Goal: Task Accomplishment & Management: Manage account settings

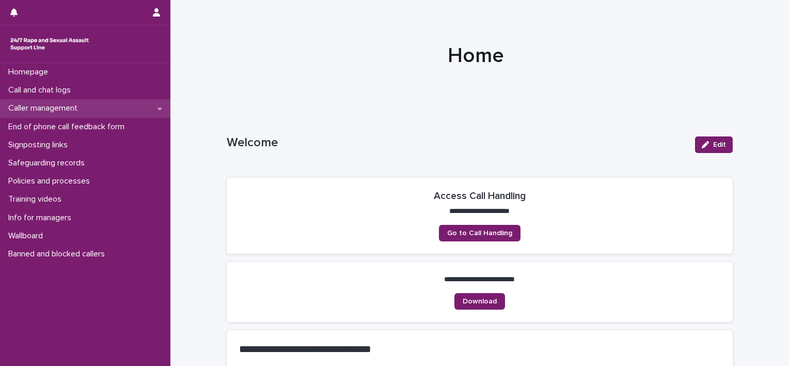
click at [81, 109] on p "Caller management" at bounding box center [45, 108] width 82 height 10
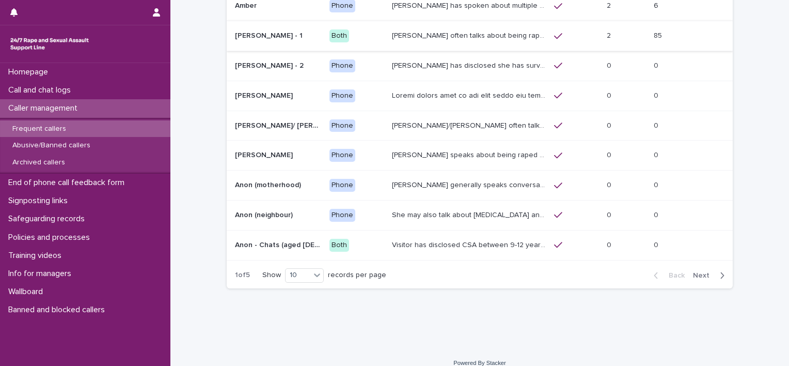
scroll to position [149, 0]
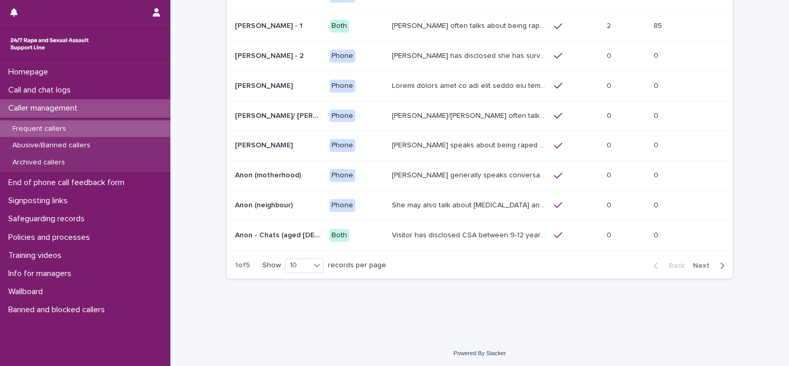
click at [720, 264] on icon "button" at bounding box center [722, 265] width 5 height 9
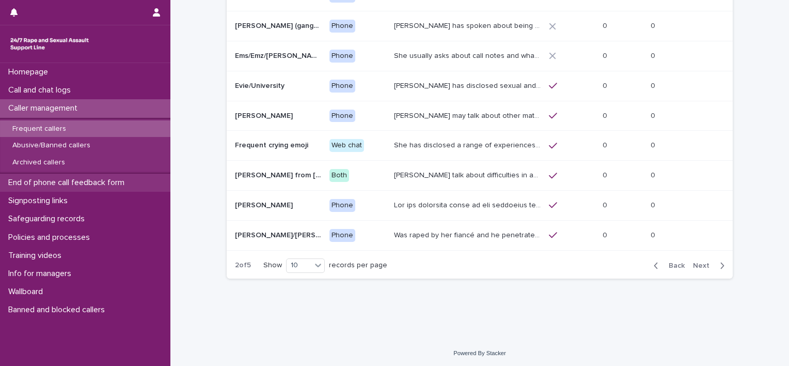
click at [93, 180] on p "End of phone call feedback form" at bounding box center [68, 183] width 129 height 10
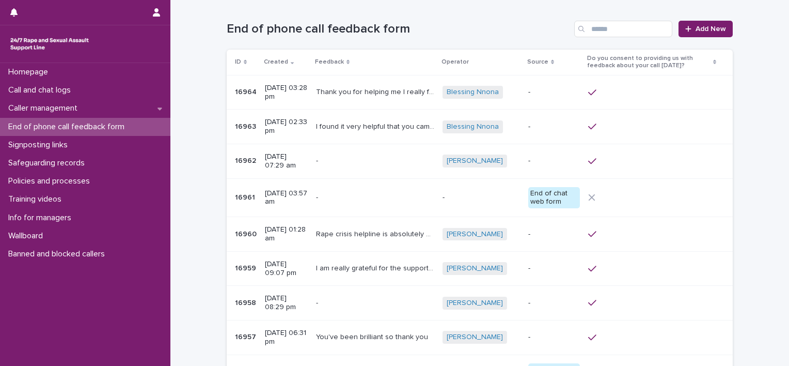
click at [347, 87] on p "Thank you for helping me I really feel heard." at bounding box center [376, 91] width 120 height 11
click at [302, 120] on p "[DATE] 02:33 pm" at bounding box center [286, 127] width 43 height 18
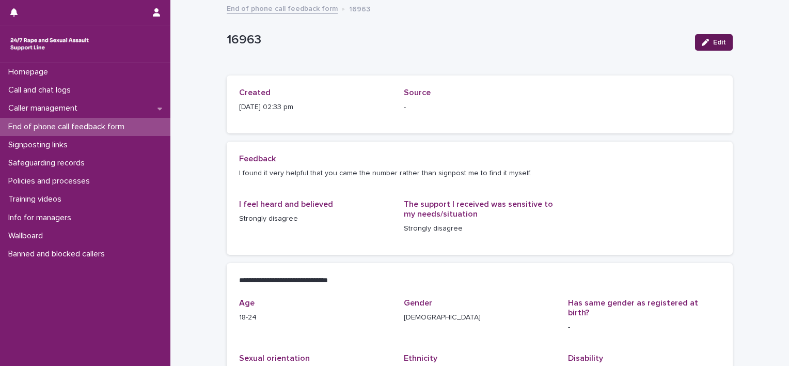
click at [705, 41] on icon "button" at bounding box center [705, 42] width 7 height 7
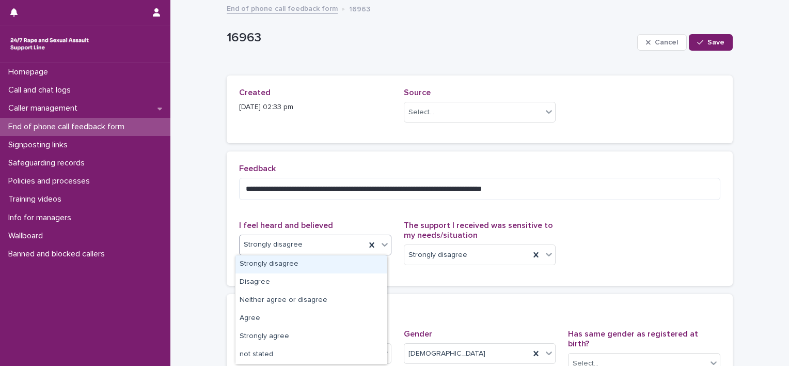
click at [336, 244] on div "Strongly disagree" at bounding box center [303, 244] width 126 height 17
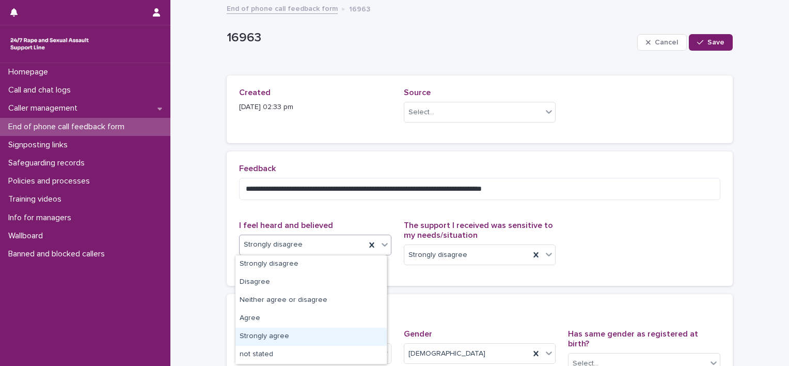
click at [278, 331] on div "Strongly agree" at bounding box center [310, 336] width 151 height 18
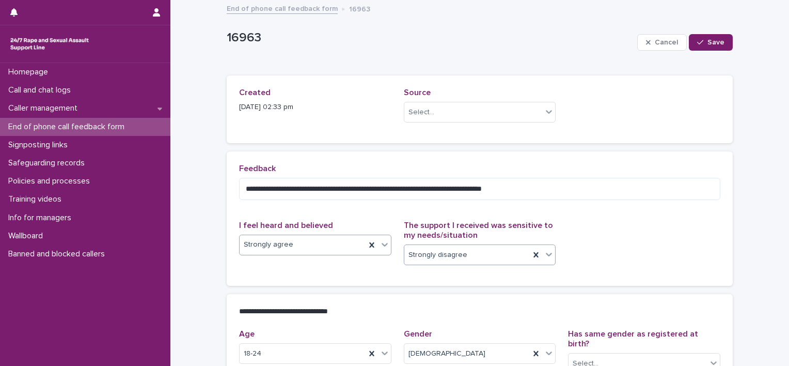
click at [439, 245] on div "Strongly disagree" at bounding box center [480, 254] width 152 height 21
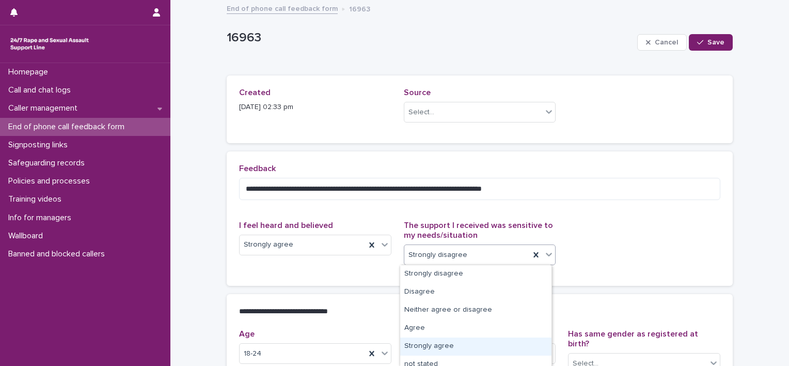
click at [444, 344] on div "Strongly agree" at bounding box center [475, 346] width 151 height 18
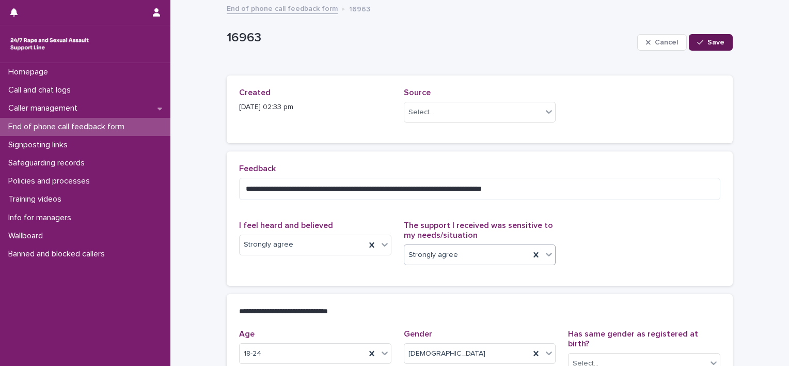
click at [709, 39] on span "Save" at bounding box center [715, 42] width 17 height 7
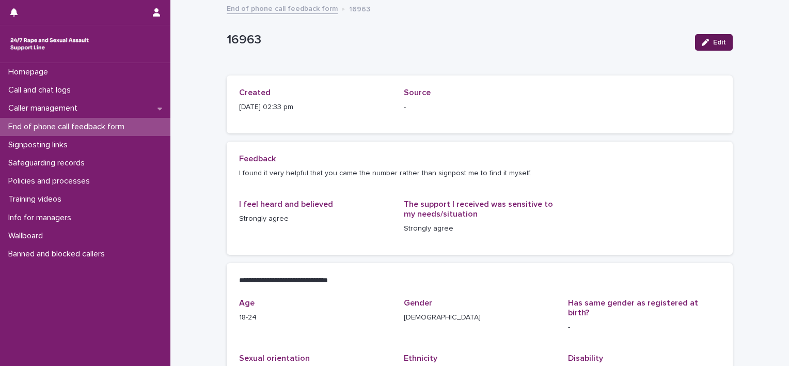
click at [713, 42] on span "Edit" at bounding box center [719, 42] width 13 height 7
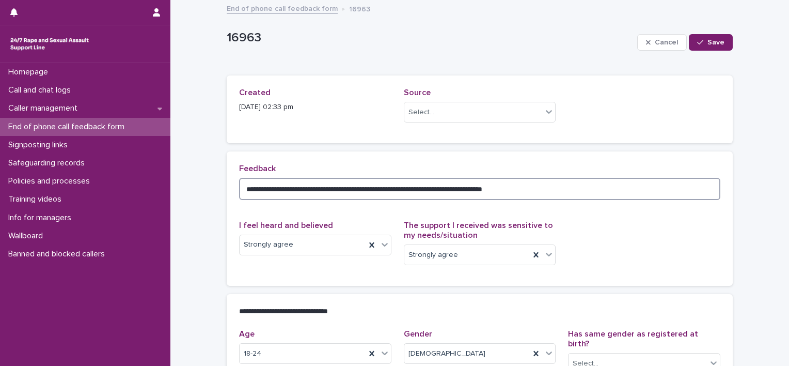
drag, startPoint x: 467, startPoint y: 182, endPoint x: 224, endPoint y: 187, distance: 242.7
click at [227, 187] on div "**********" at bounding box center [480, 218] width 506 height 134
paste textarea "**********"
type textarea "**********"
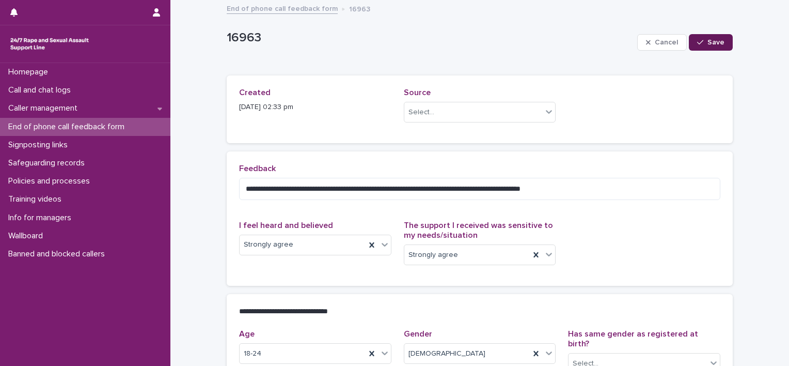
click at [723, 36] on button "Save" at bounding box center [711, 42] width 44 height 17
